Goal: Task Accomplishment & Management: Use online tool/utility

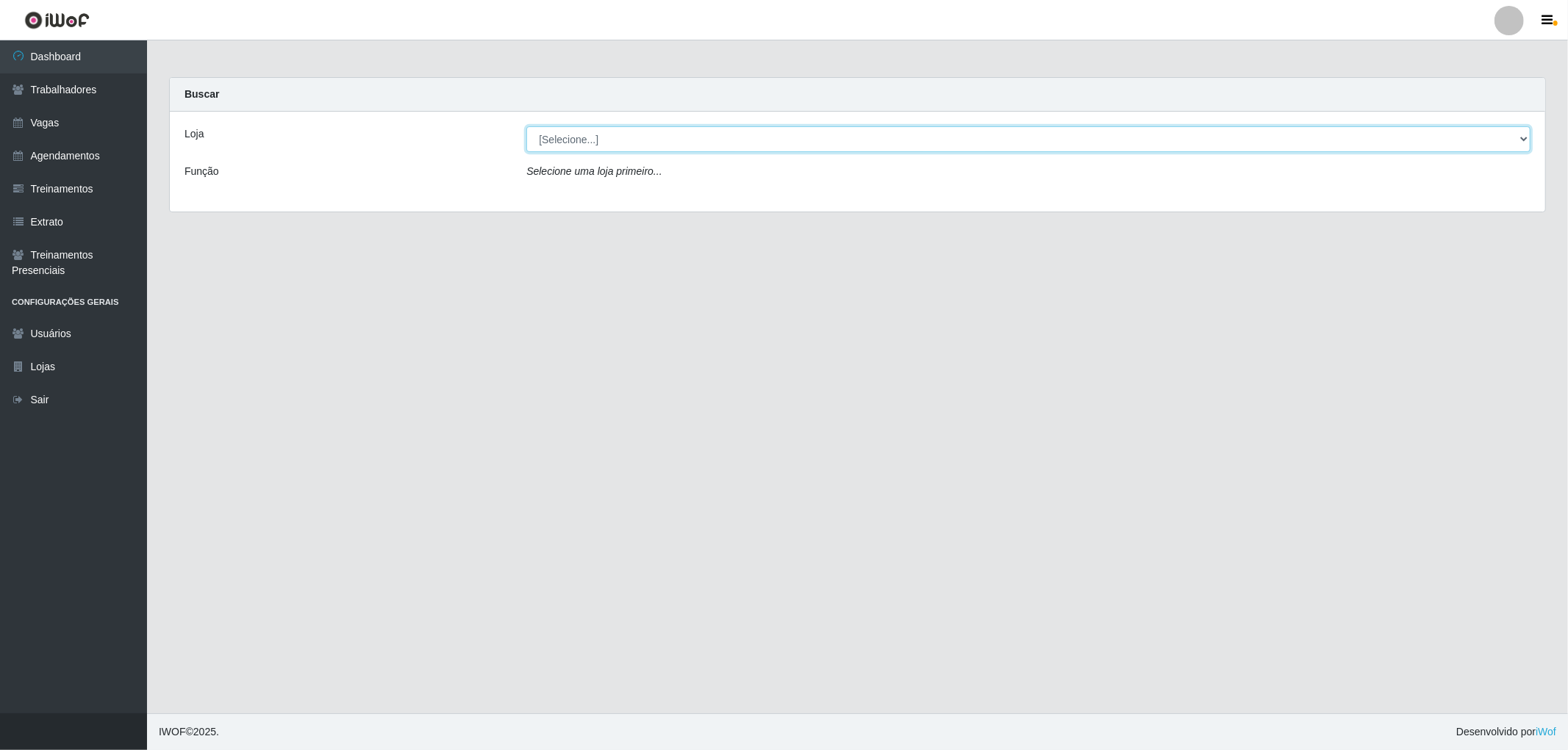
click at [691, 144] on select "[Selecione...] The Pow Pizzaria Delivery - [GEOGRAPHIC_DATA]" at bounding box center [1029, 139] width 1004 height 25
select select "322"
click at [527, 126] on select "[Selecione...] The Pow Pizzaria Delivery - [GEOGRAPHIC_DATA]" at bounding box center [1029, 139] width 1004 height 25
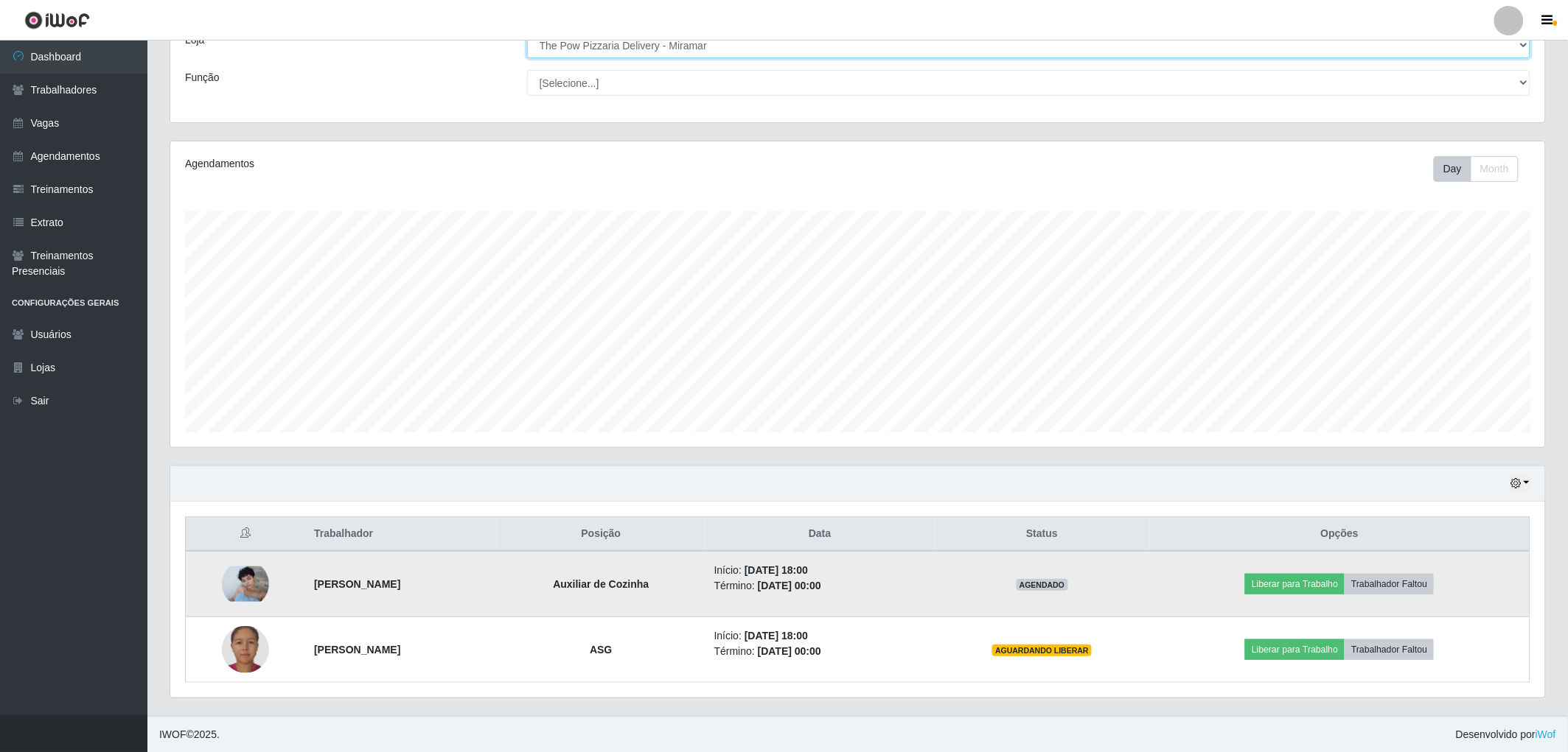
scroll to position [96, 0]
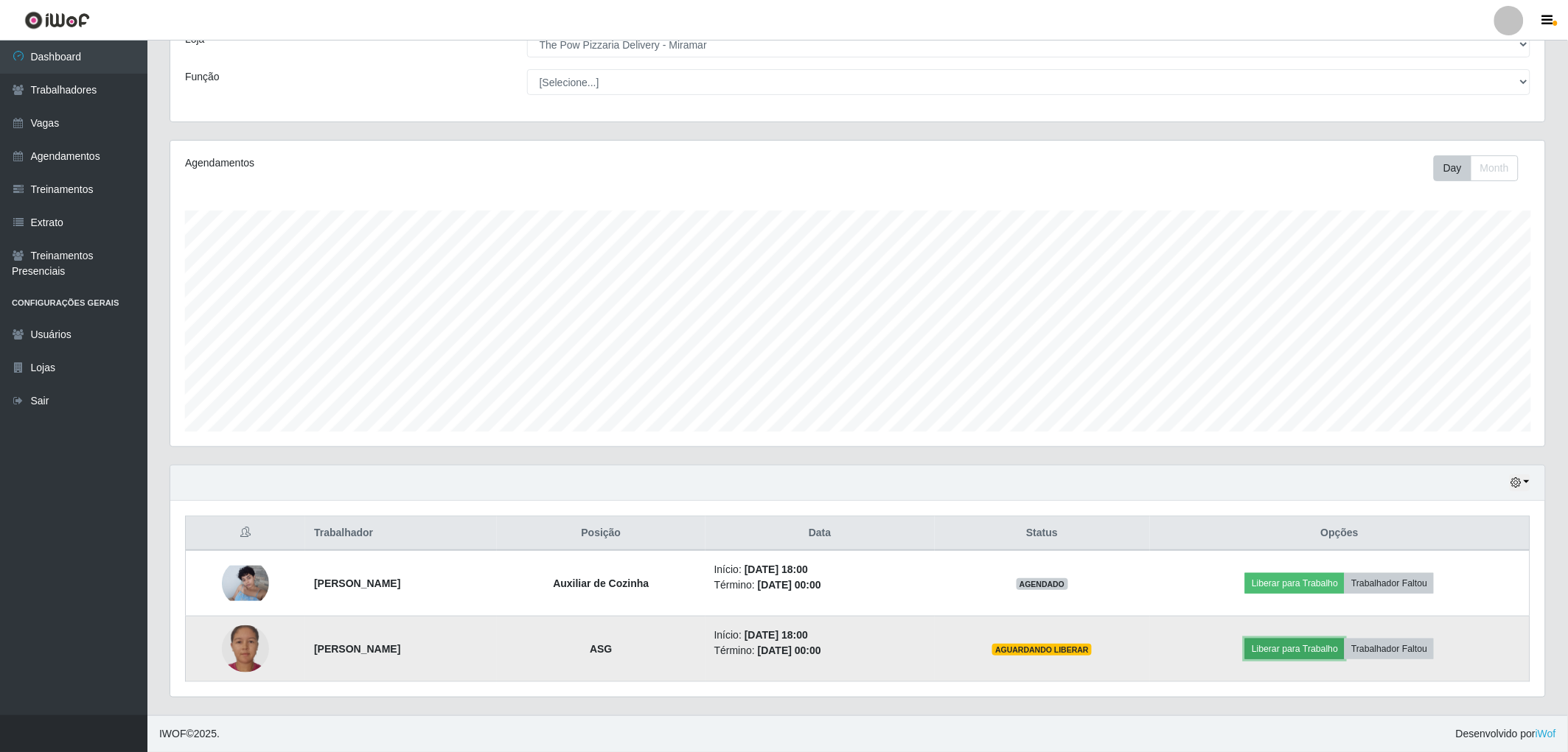
click at [1344, 656] on button "Liberar para Trabalho" at bounding box center [1295, 649] width 100 height 21
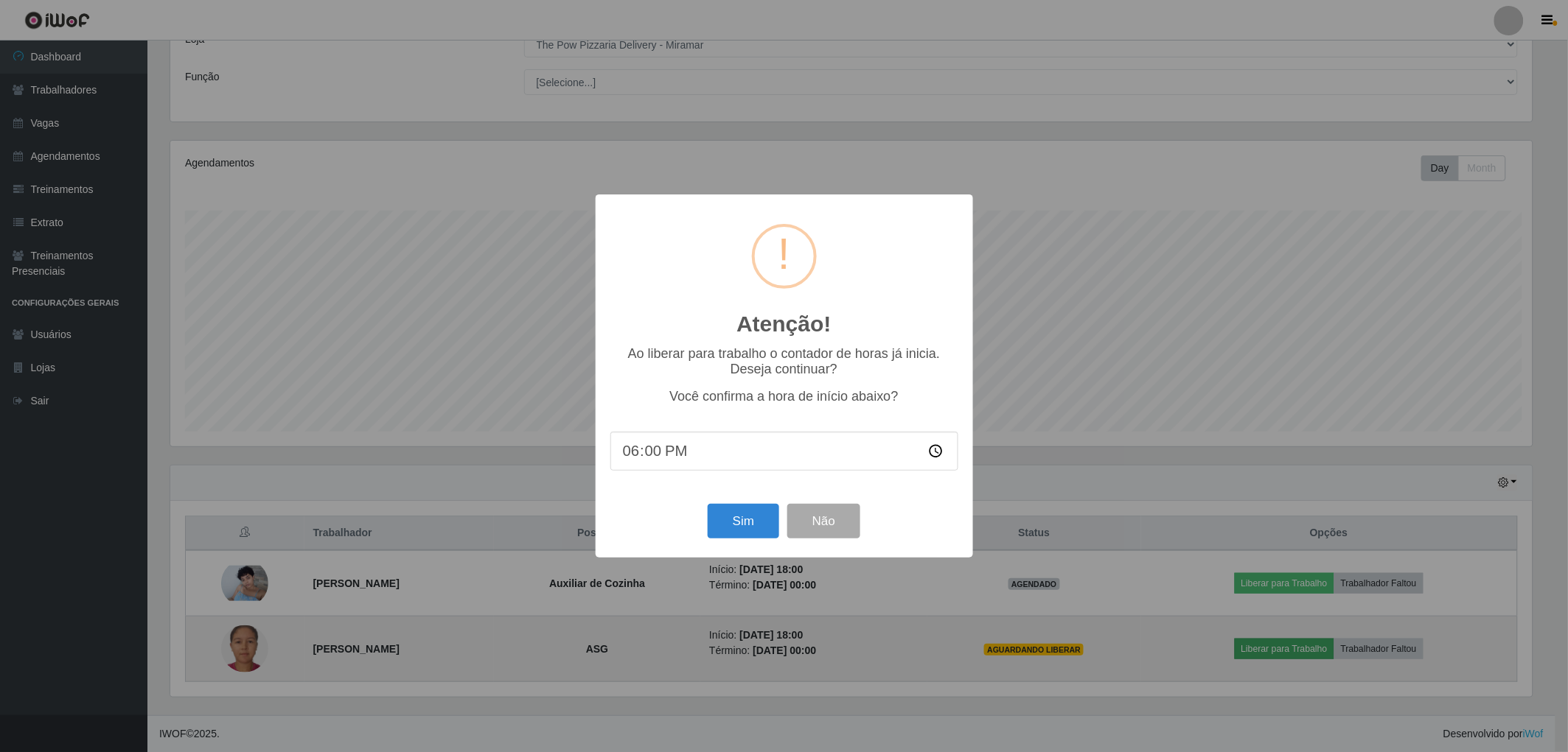
scroll to position [305, 1366]
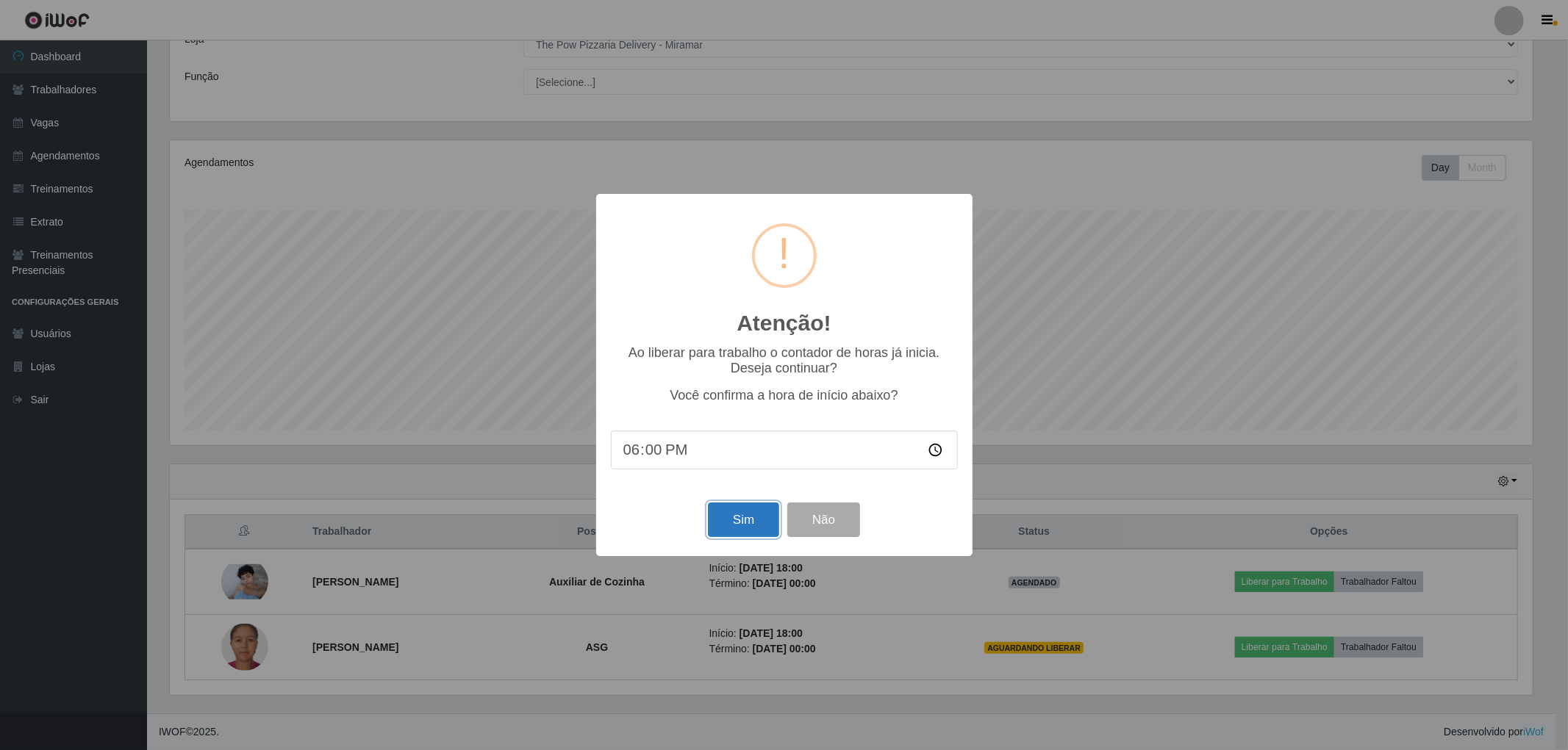
click at [765, 527] on button "Sim" at bounding box center [743, 520] width 71 height 34
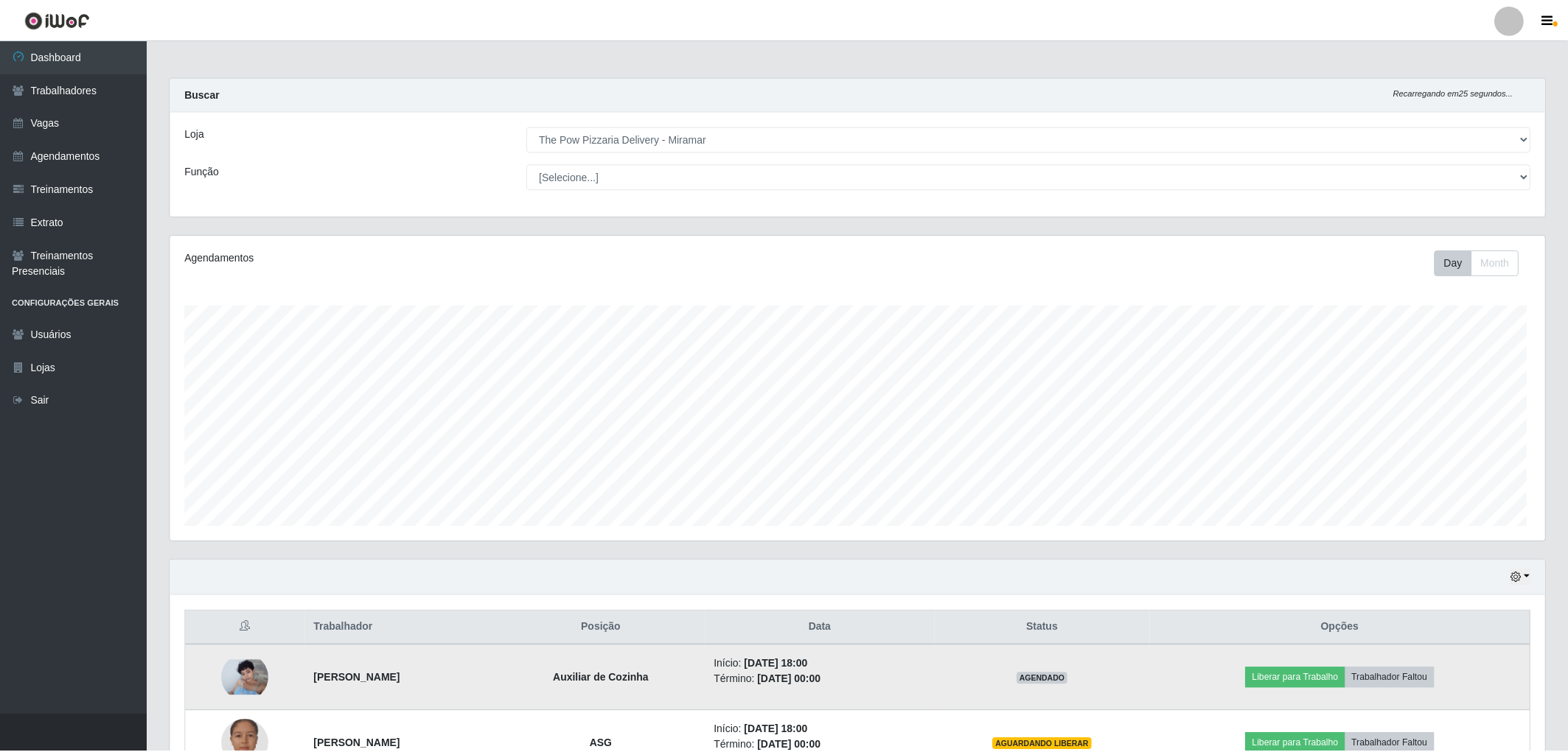
scroll to position [305, 1379]
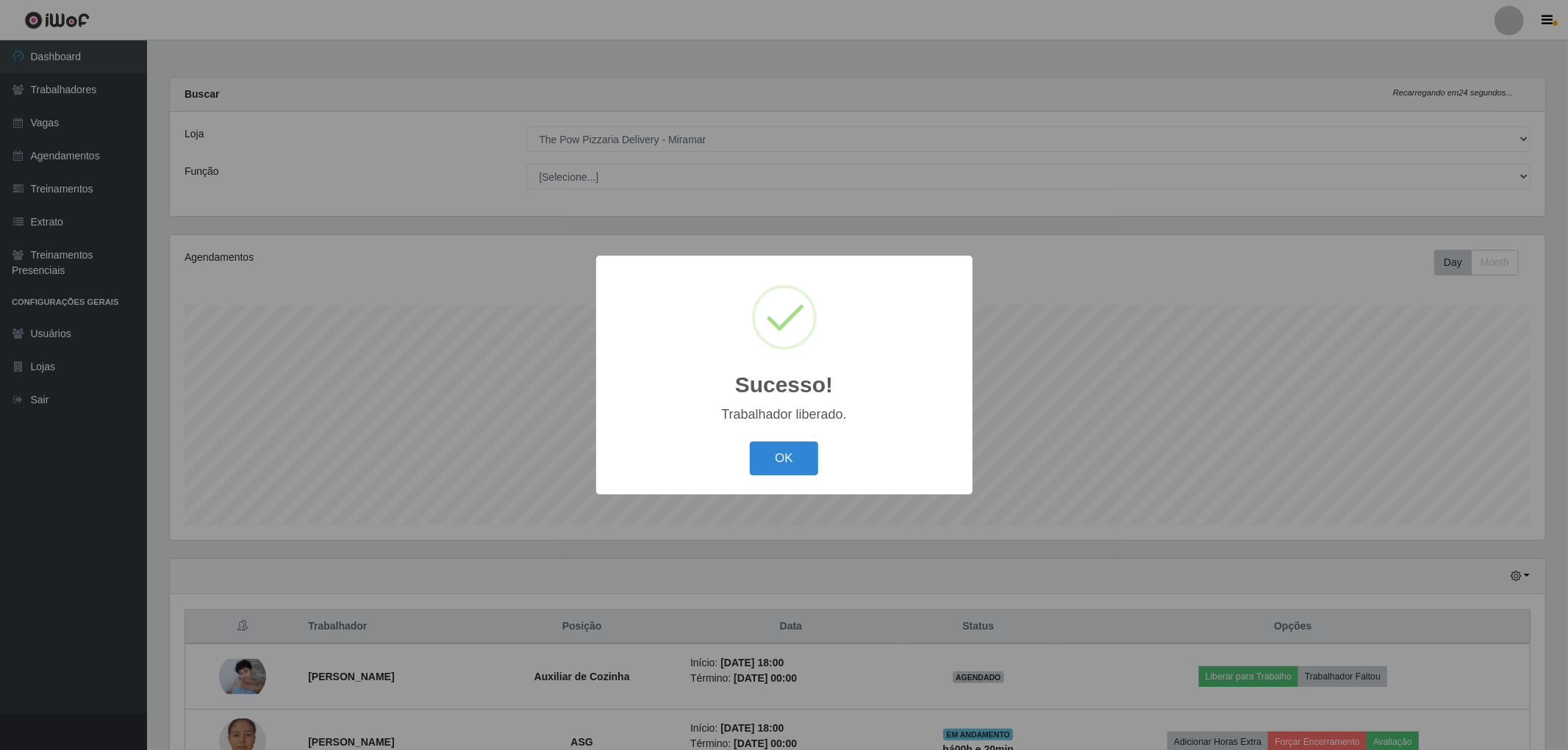
click at [774, 441] on div "OK Cancel" at bounding box center [785, 458] width 347 height 42
click at [799, 463] on button "OK" at bounding box center [783, 459] width 68 height 34
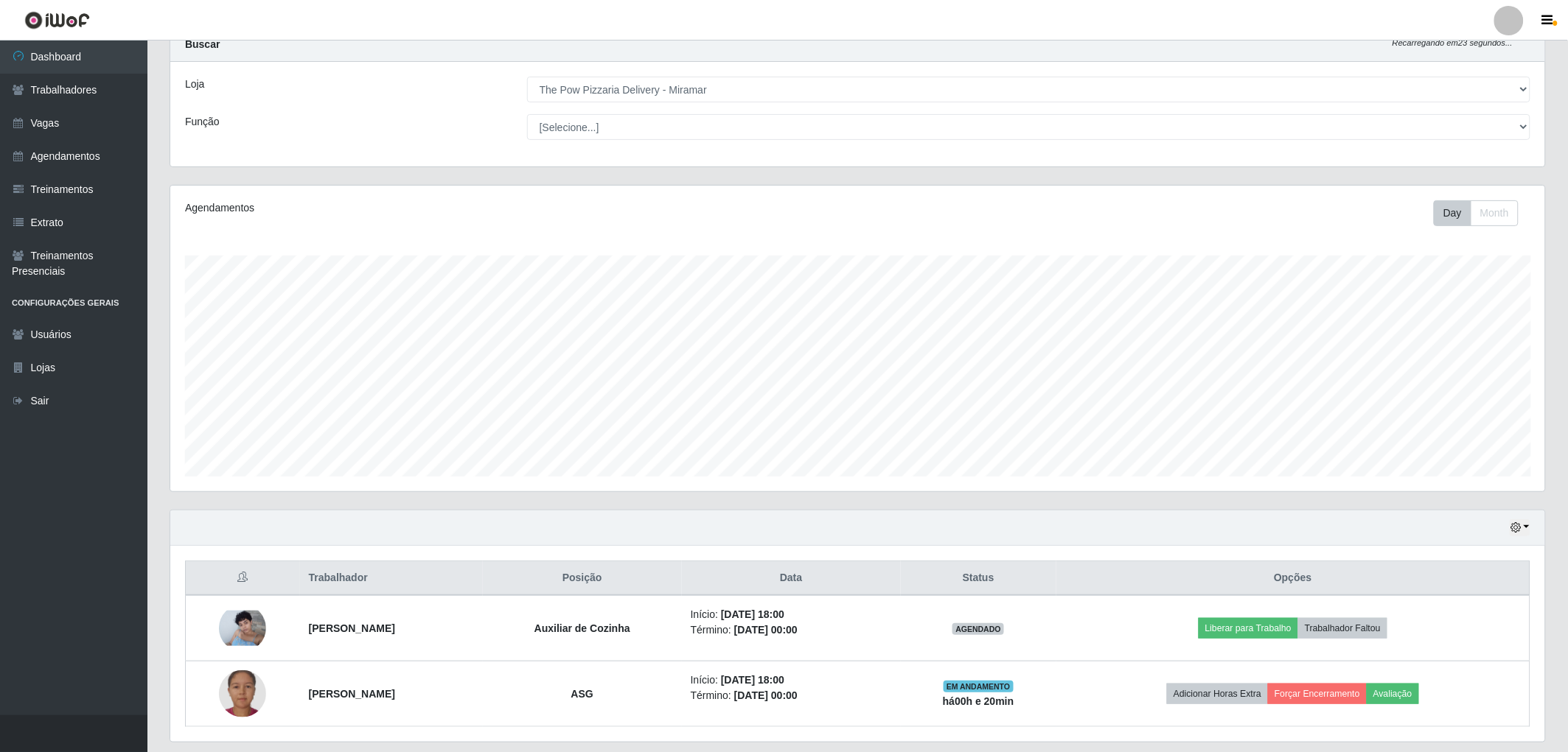
scroll to position [96, 0]
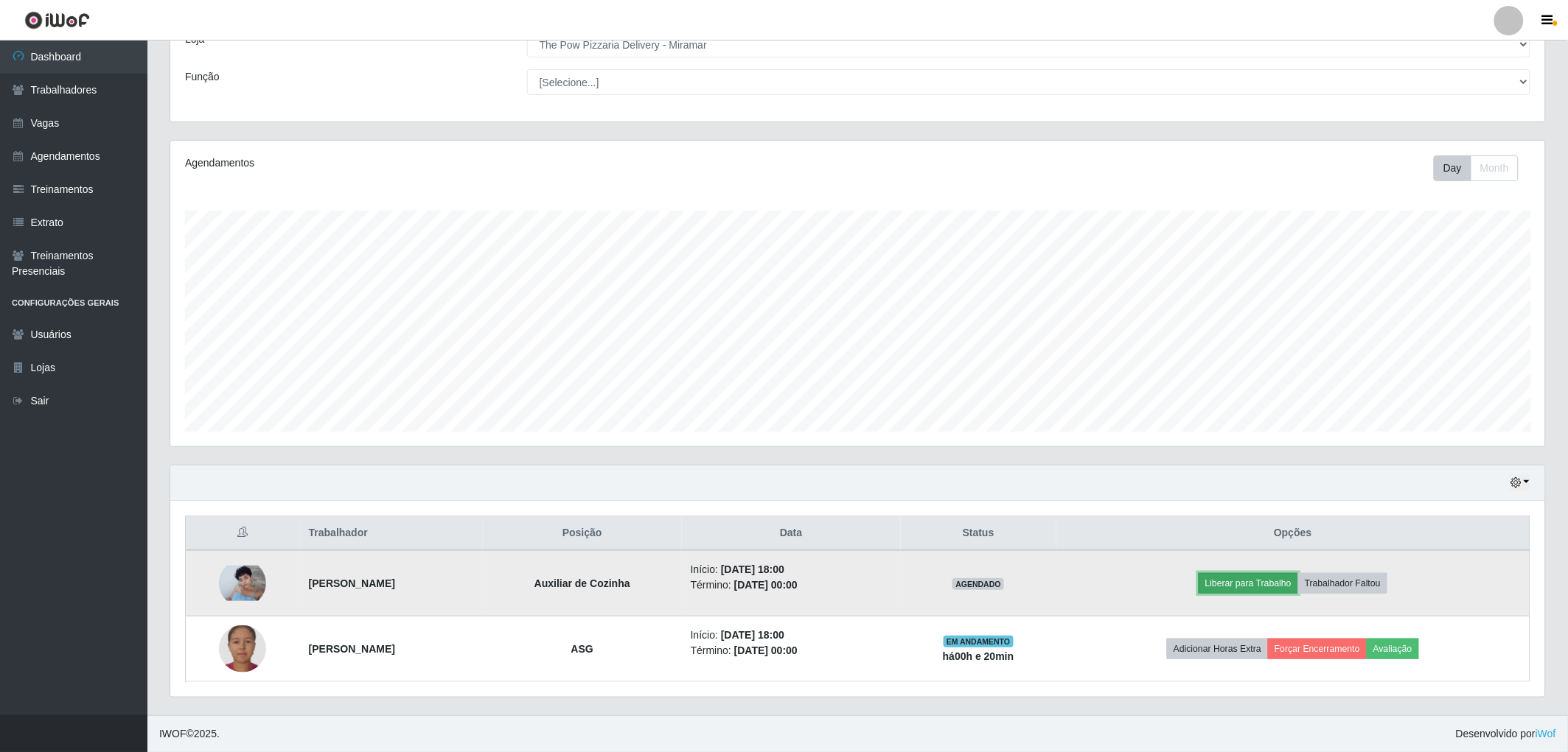
click at [1272, 578] on button "Liberar para Trabalho" at bounding box center [1248, 583] width 100 height 21
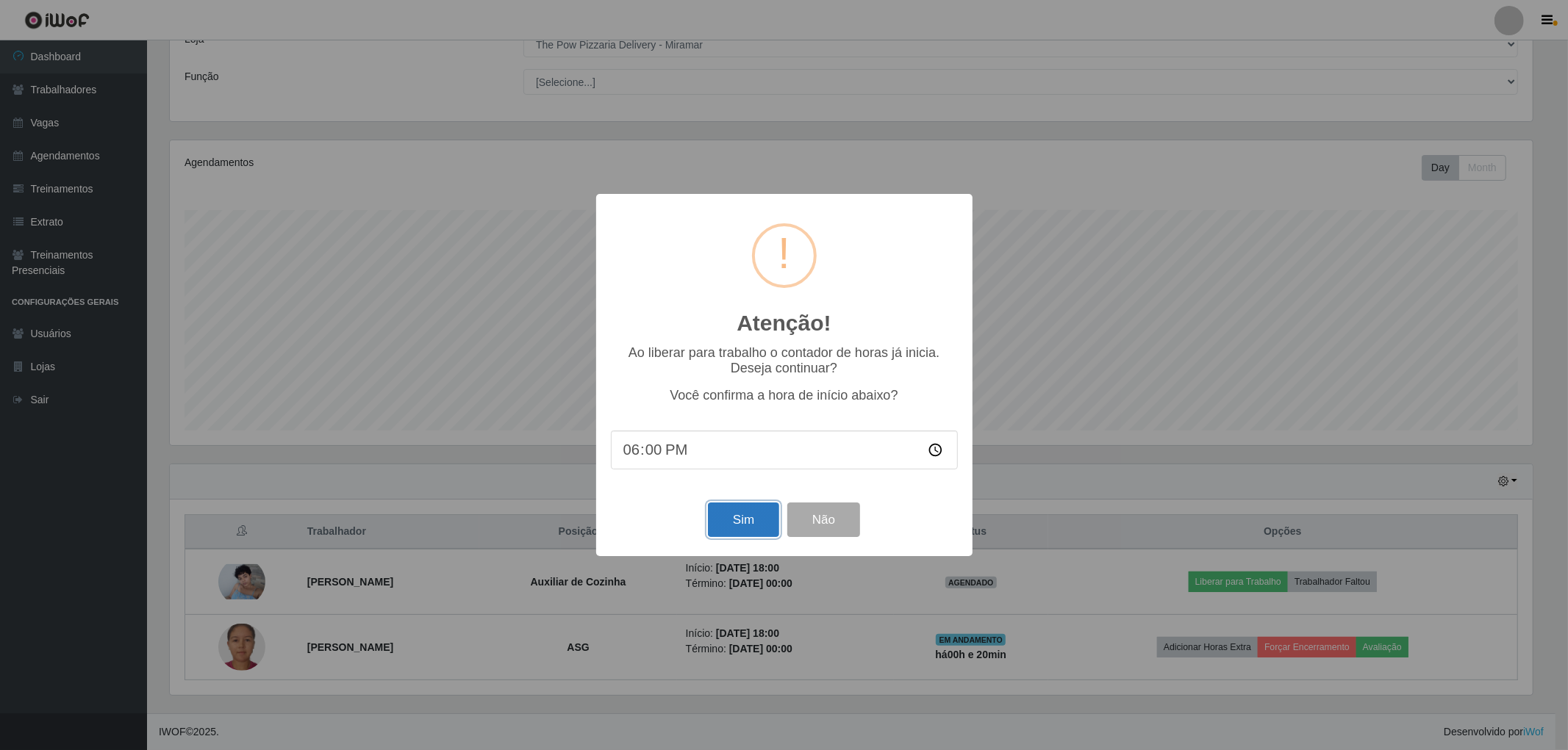
click at [760, 523] on button "Sim" at bounding box center [743, 520] width 71 height 34
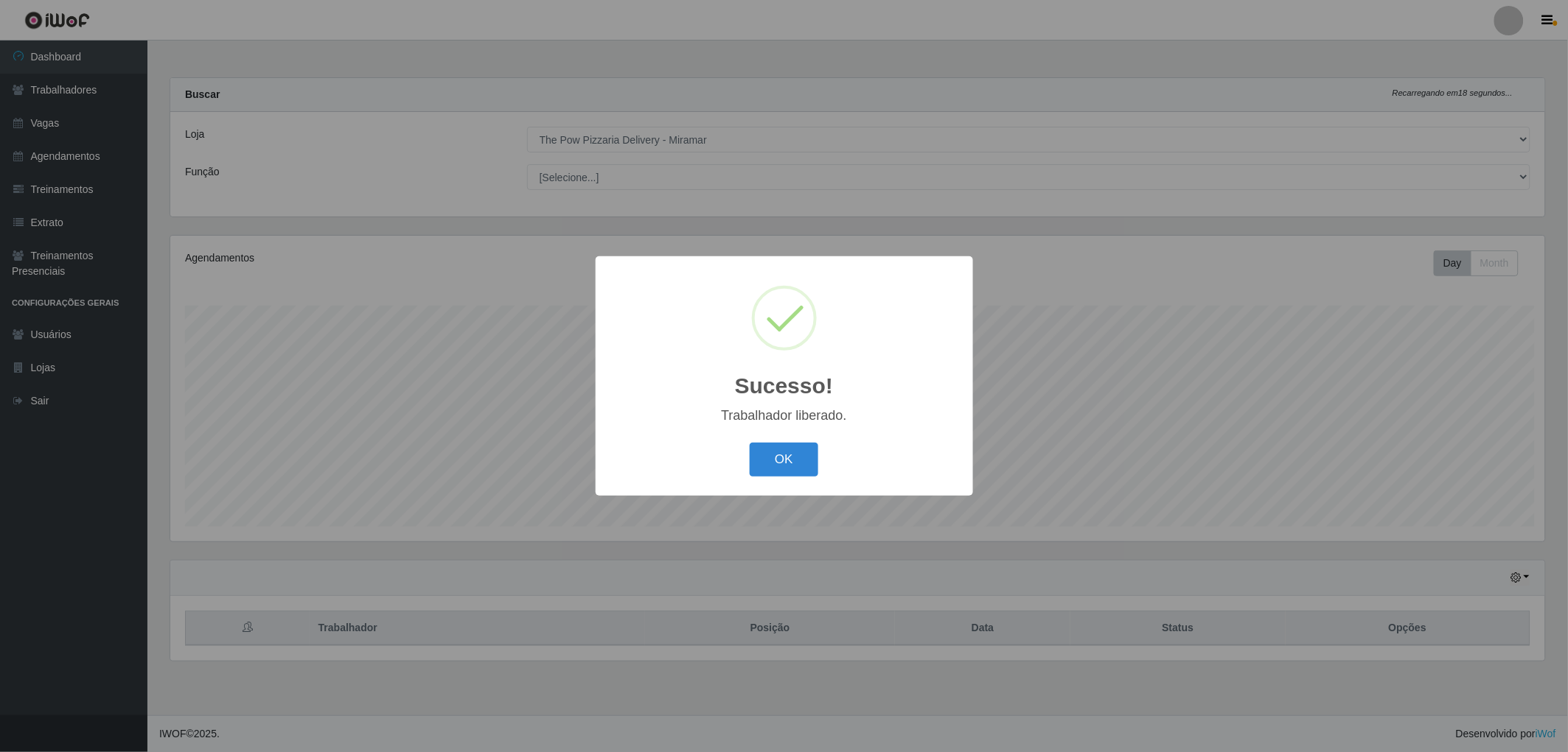
scroll to position [305, 1379]
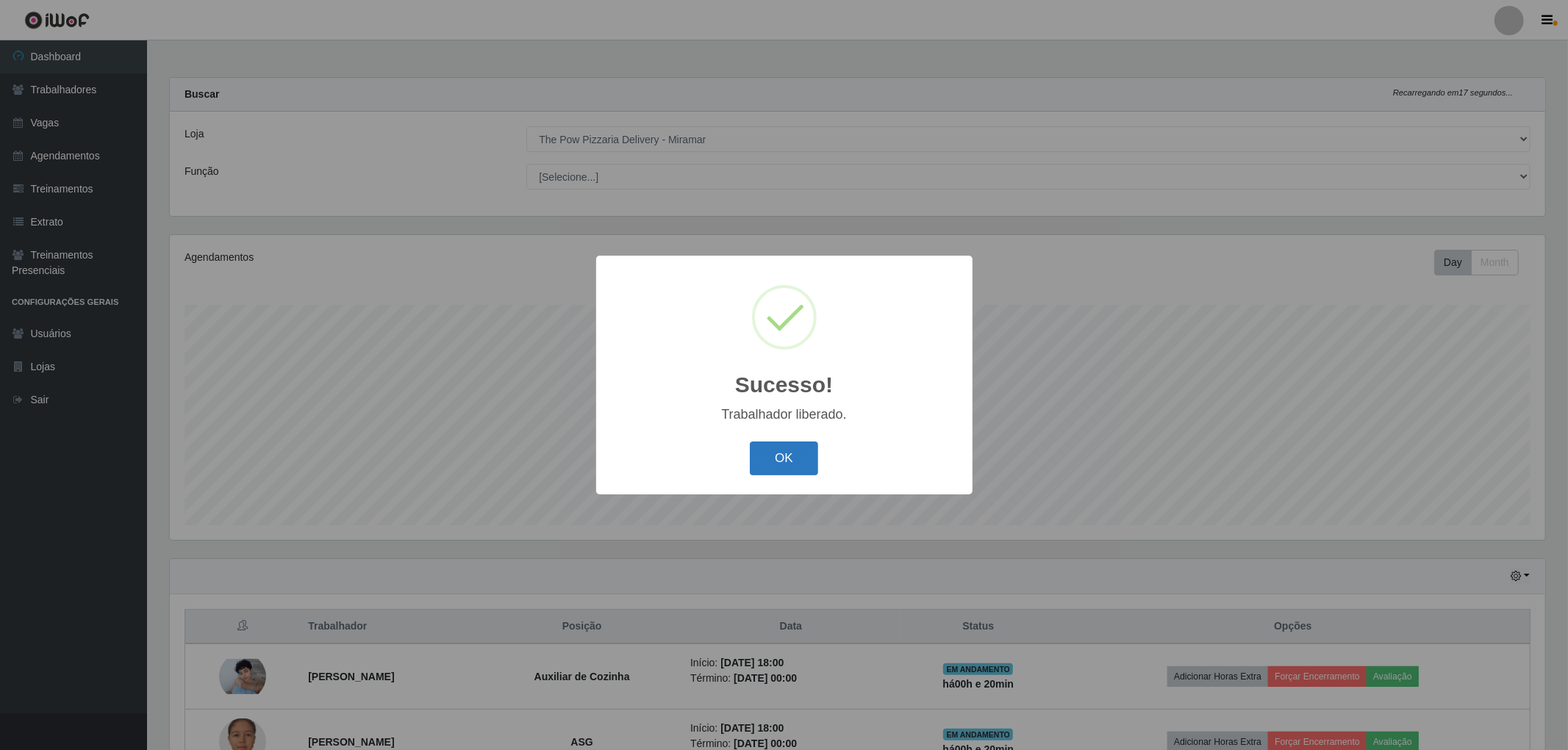
click at [780, 463] on button "OK" at bounding box center [783, 459] width 68 height 34
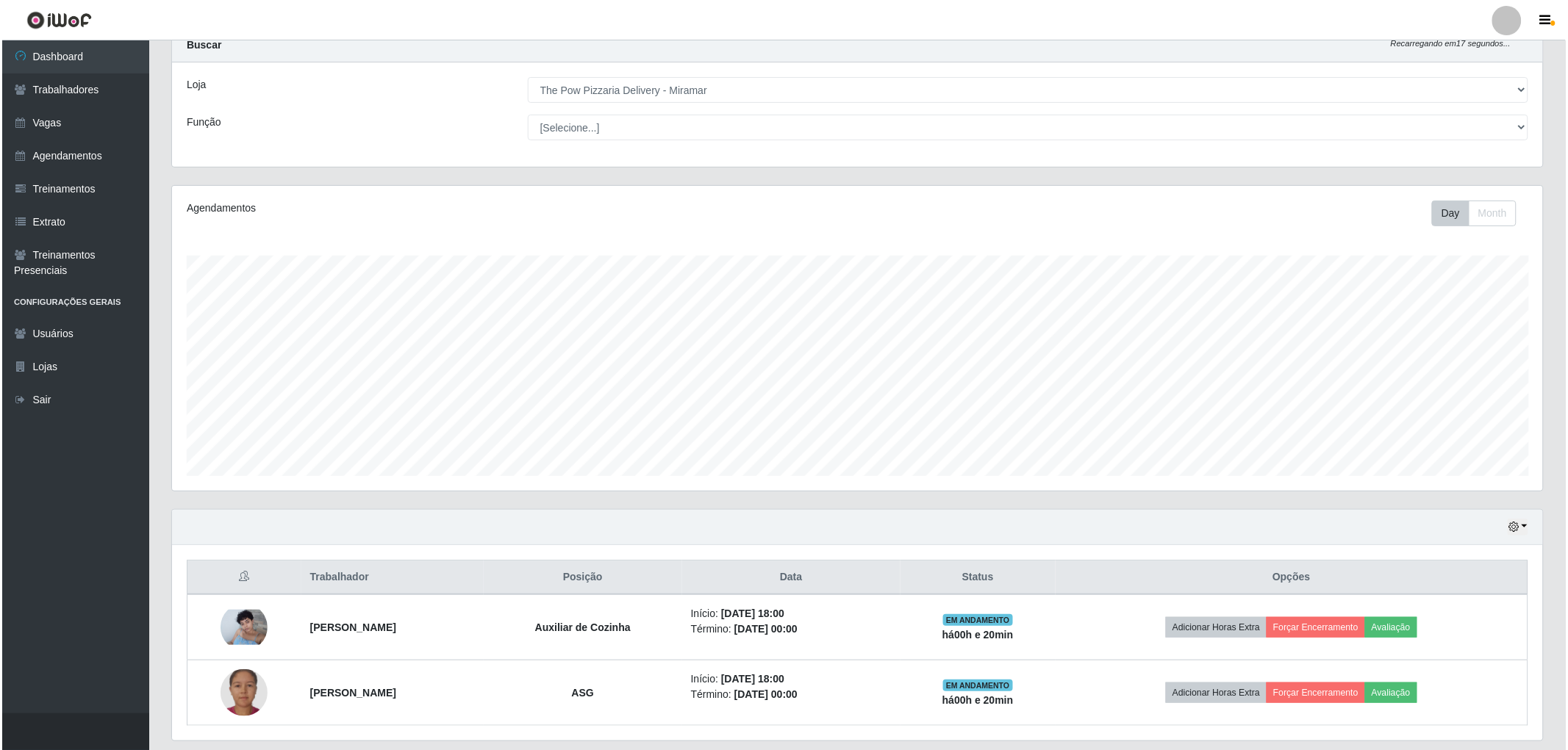
scroll to position [96, 0]
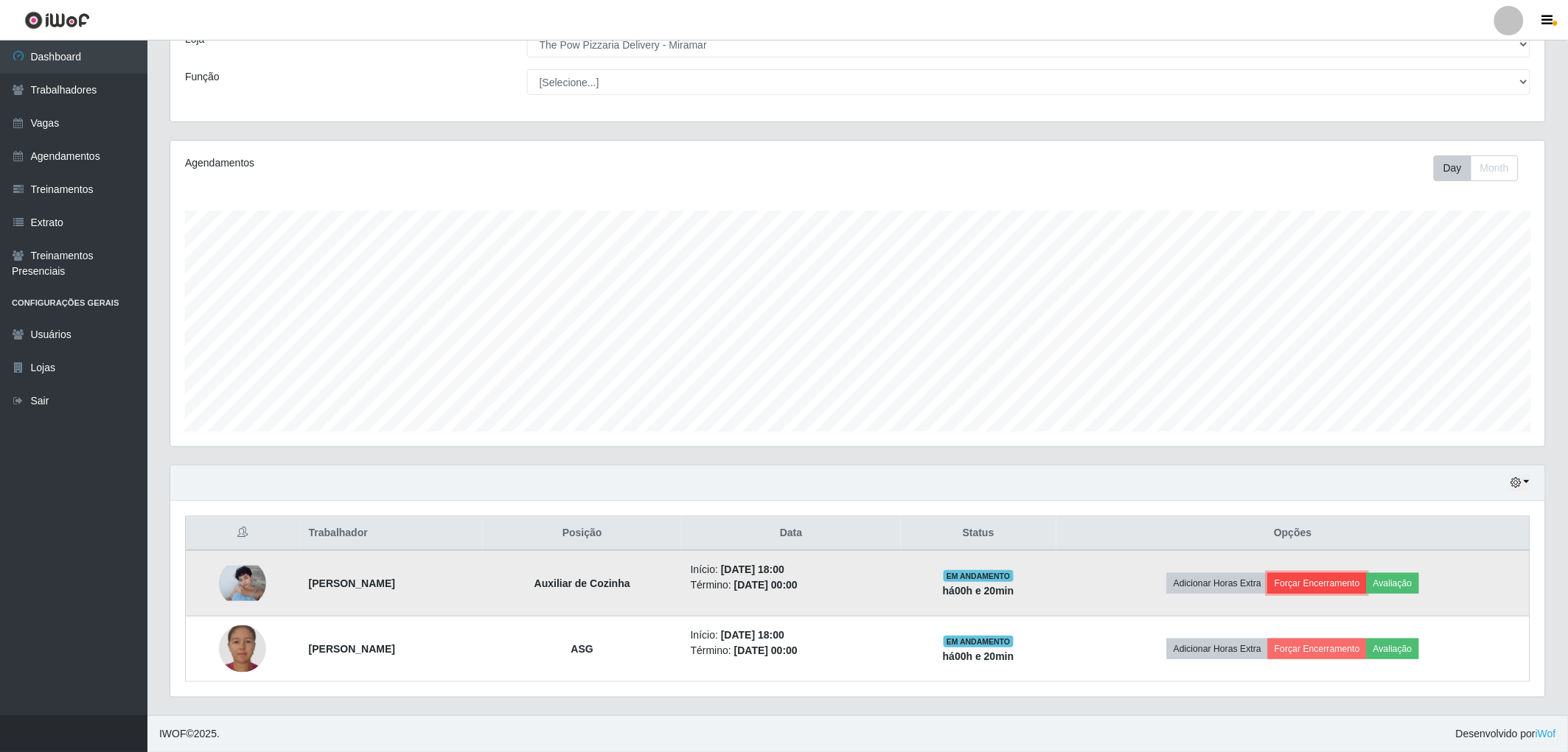
click at [1343, 585] on button "Forçar Encerramento" at bounding box center [1317, 583] width 99 height 21
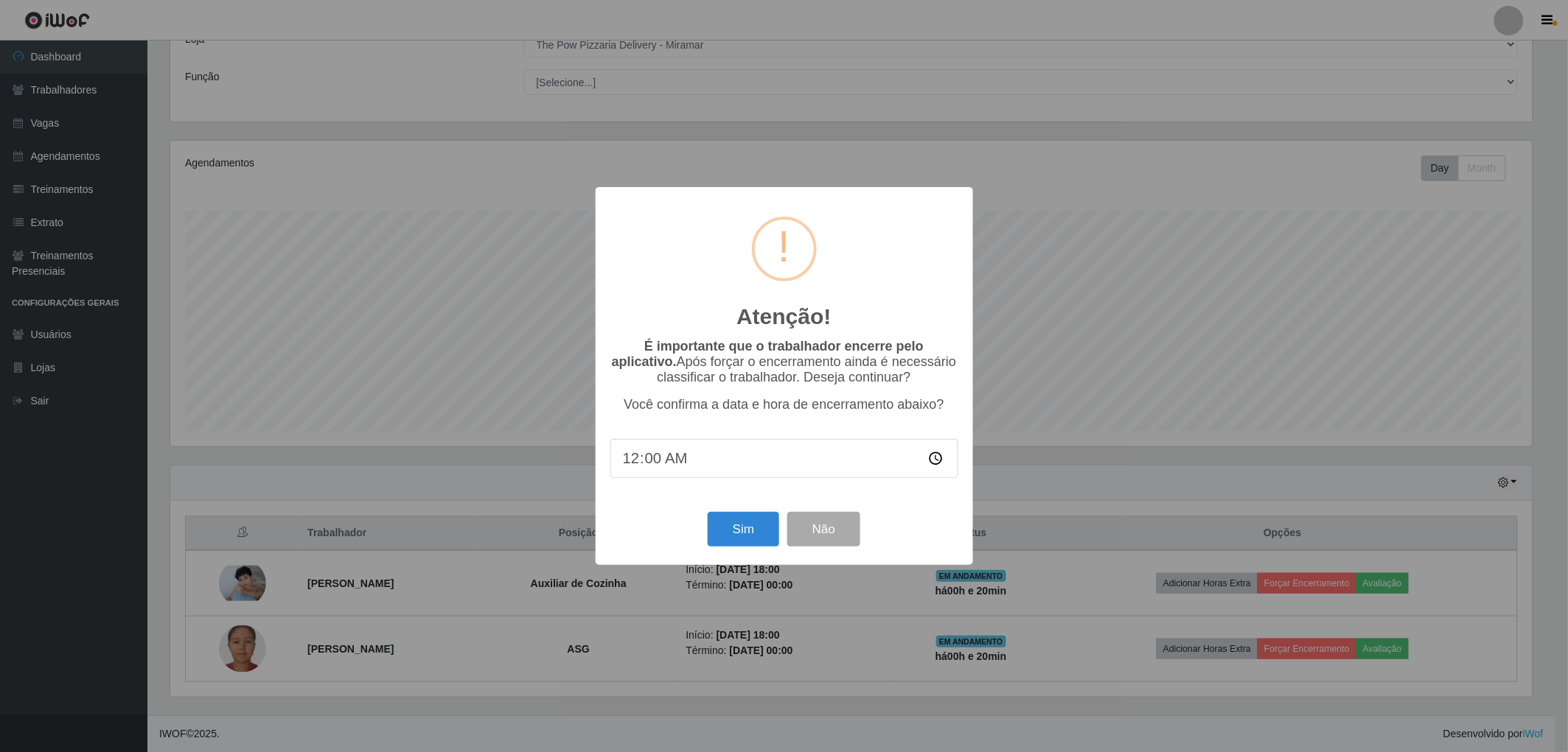
scroll to position [305, 1366]
click at [749, 538] on button "Sim" at bounding box center [745, 529] width 71 height 34
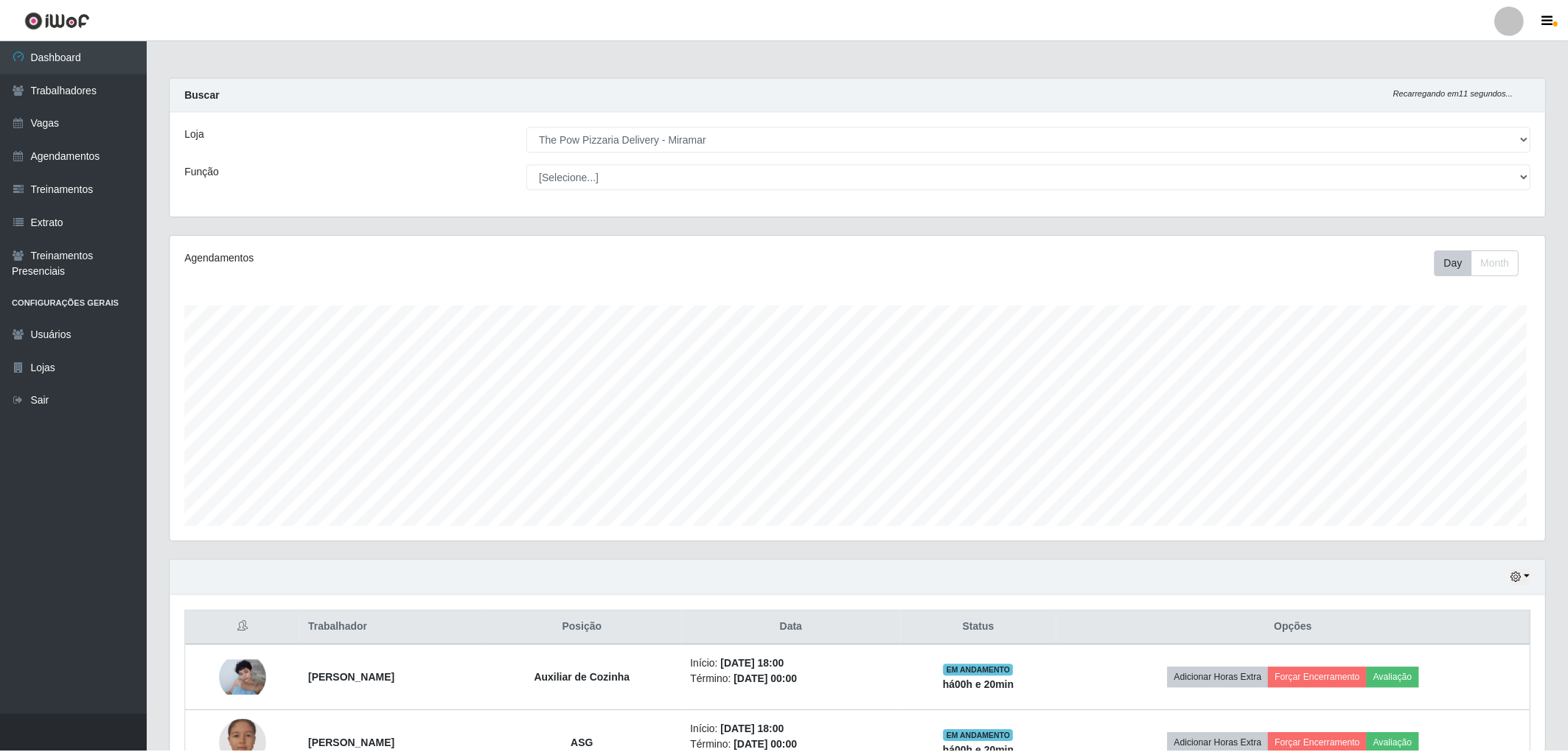
scroll to position [0, 0]
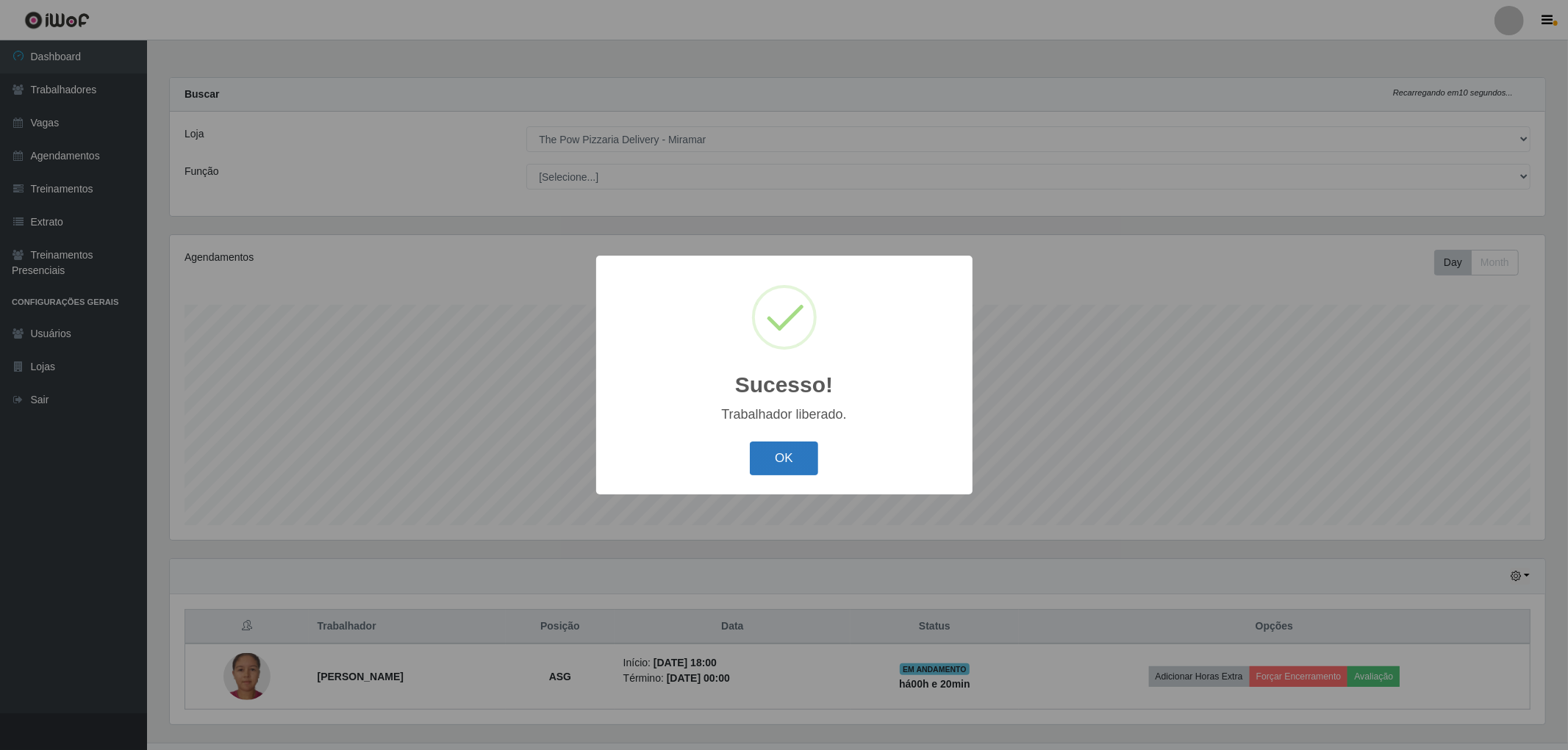
click at [780, 461] on button "OK" at bounding box center [783, 459] width 68 height 34
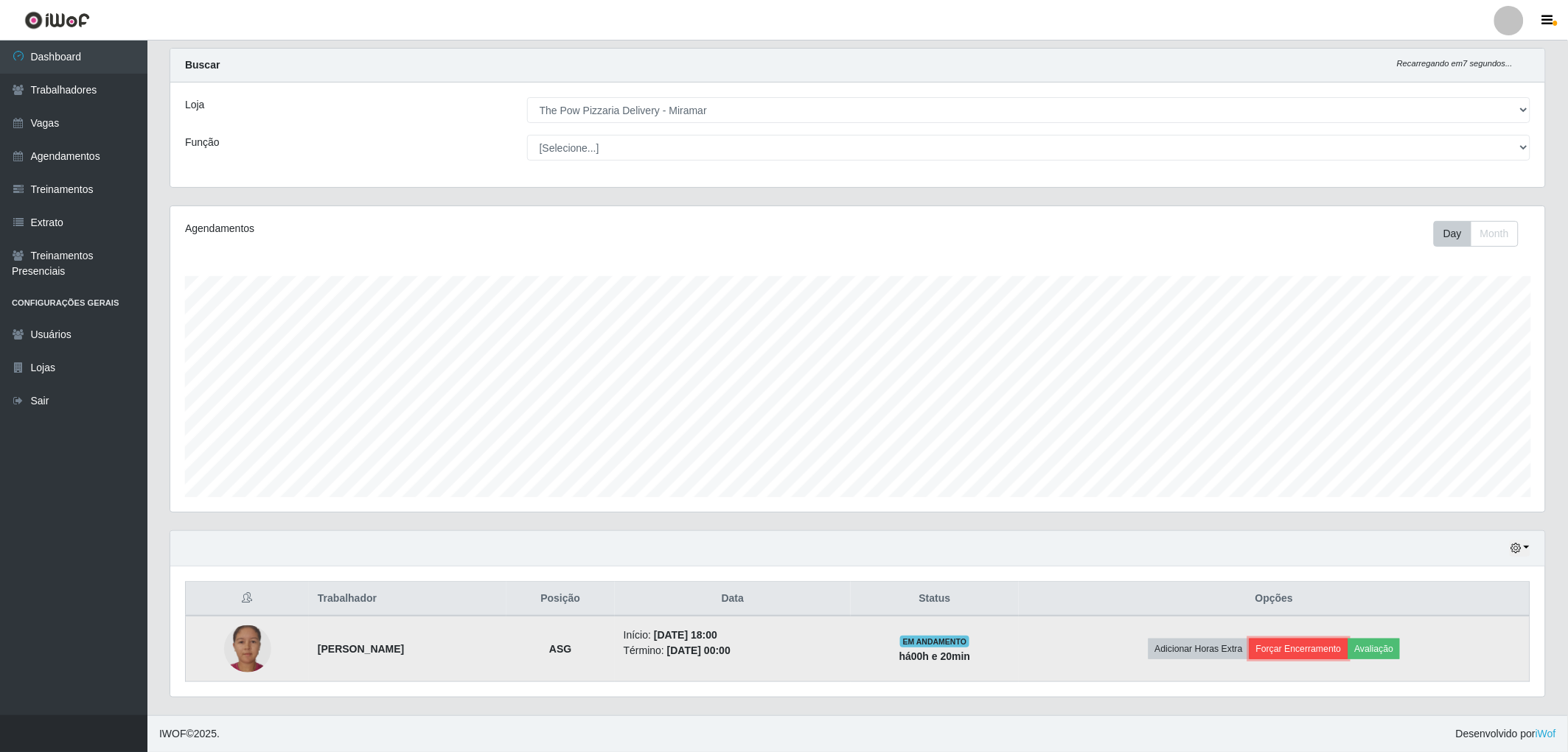
click at [1307, 652] on button "Forçar Encerramento" at bounding box center [1299, 649] width 99 height 21
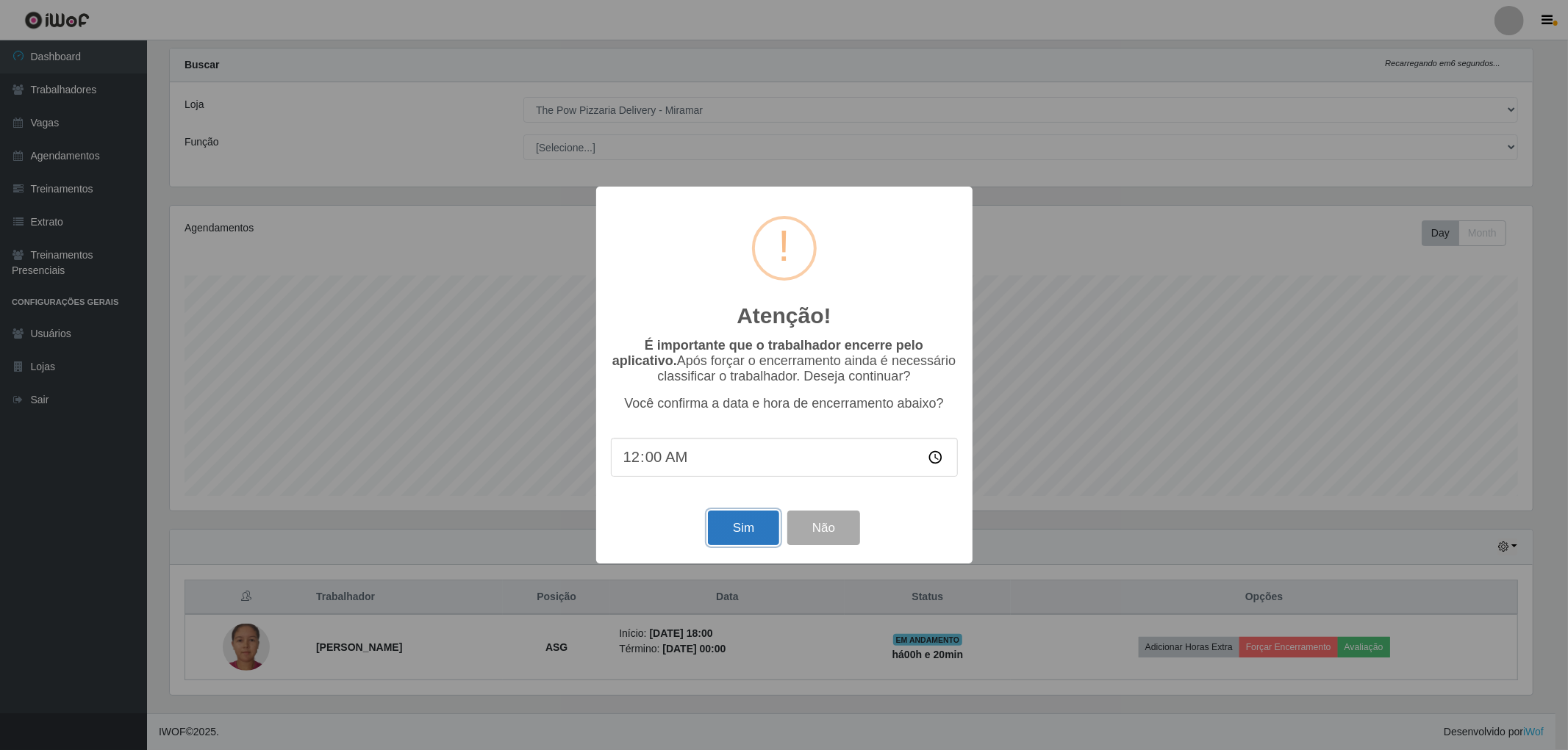
click at [736, 536] on button "Sim" at bounding box center [743, 528] width 71 height 34
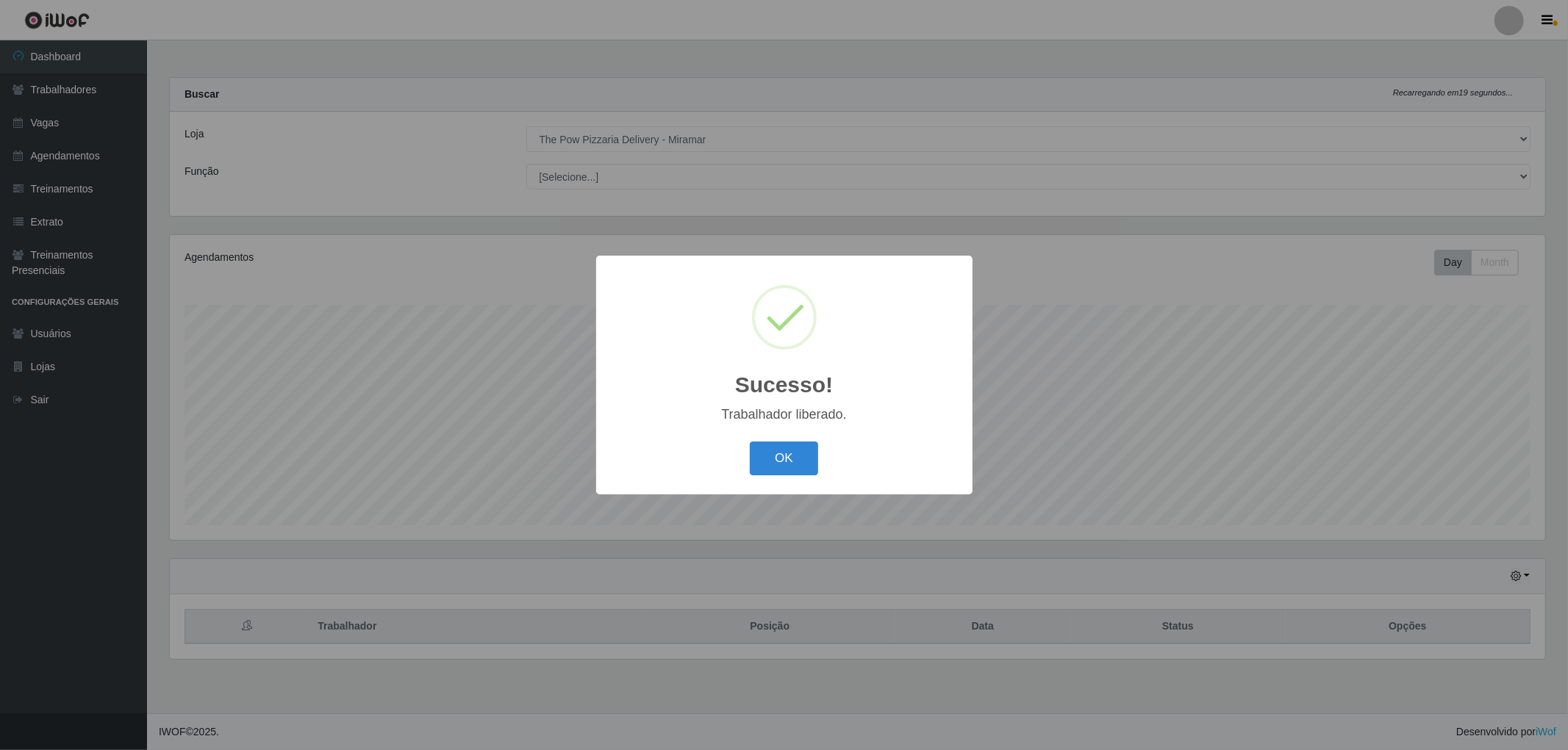
click at [750, 442] on button "OK" at bounding box center [783, 459] width 68 height 34
